Goal: Task Accomplishment & Management: Manage account settings

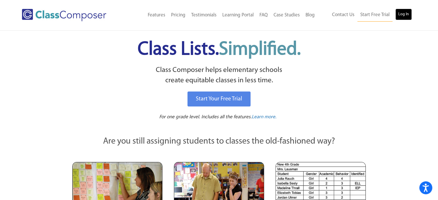
click at [403, 10] on link "Log In" at bounding box center [404, 15] width 16 height 12
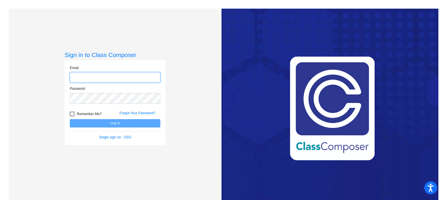
type input "dawilliams@mbgsd.org"
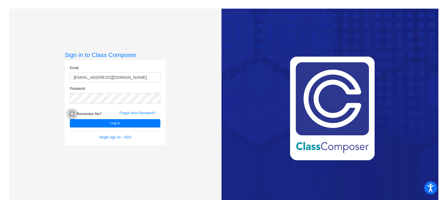
click at [70, 113] on div at bounding box center [72, 114] width 5 height 5
click at [72, 116] on input "Remember Me?" at bounding box center [72, 116] width 0 height 0
checkbox input "true"
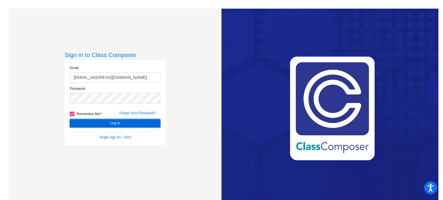
click at [86, 122] on button "Log In" at bounding box center [115, 123] width 90 height 8
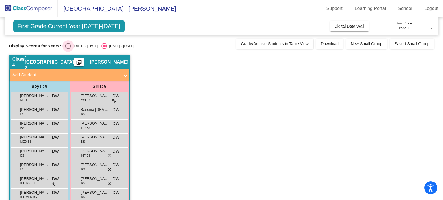
click at [71, 44] on div "Select an option" at bounding box center [68, 46] width 6 height 6
click at [68, 49] on input "2024 - 2025" at bounding box center [68, 49] width 0 height 0
radio input "true"
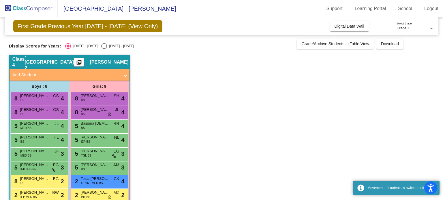
scroll to position [25, 0]
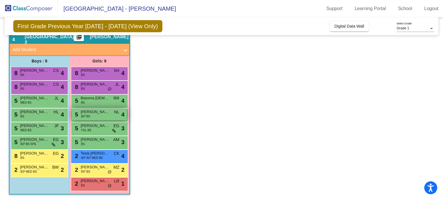
click at [108, 114] on span "Claire Johnston" at bounding box center [95, 112] width 29 height 6
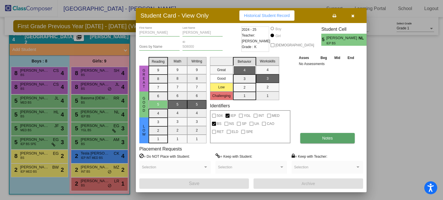
click at [333, 137] on button "Notes" at bounding box center [327, 138] width 54 height 10
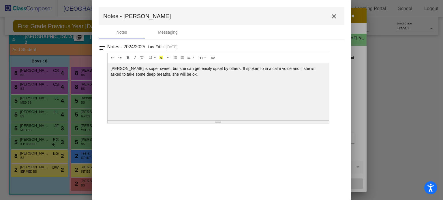
click at [334, 16] on mat-icon "close" at bounding box center [333, 16] width 7 height 7
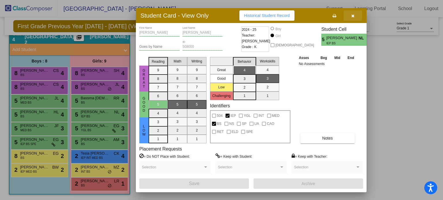
click at [353, 16] on icon "button" at bounding box center [352, 16] width 3 height 4
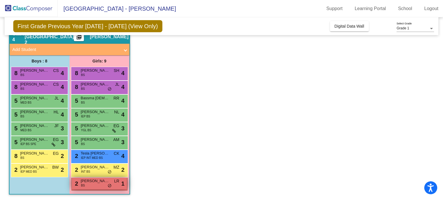
click at [93, 185] on div "2 Masyn Christopher BS LR lock do_not_disturb_alt 1" at bounding box center [99, 184] width 55 height 12
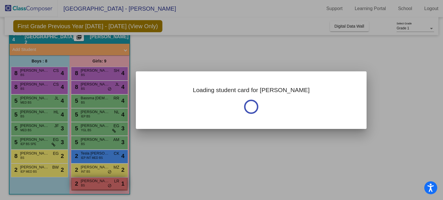
click at [93, 185] on div at bounding box center [221, 100] width 443 height 200
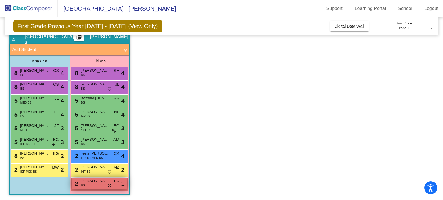
click at [90, 186] on div "2 Masyn Christopher BS LR lock do_not_disturb_alt 1" at bounding box center [99, 184] width 55 height 12
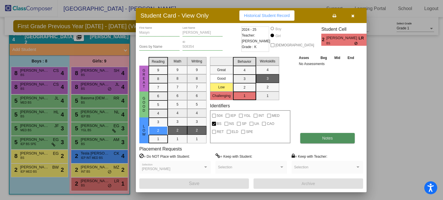
click at [318, 137] on button "Notes" at bounding box center [327, 138] width 54 height 10
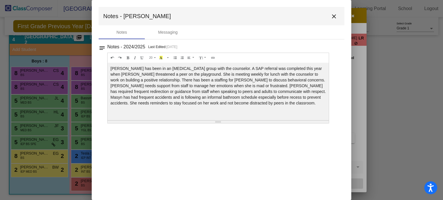
click at [332, 16] on mat-icon "close" at bounding box center [333, 16] width 7 height 7
